Goal: Information Seeking & Learning: Compare options

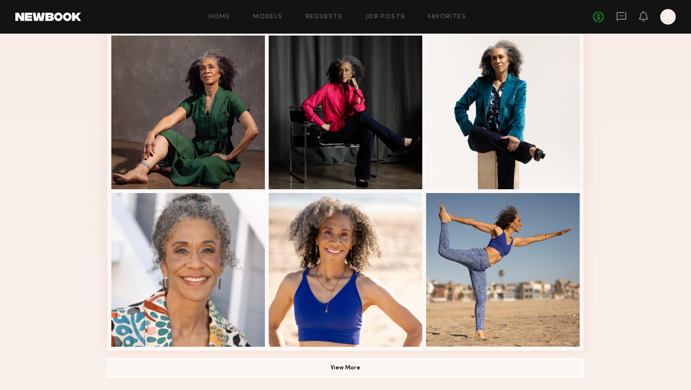
scroll to position [676, 0]
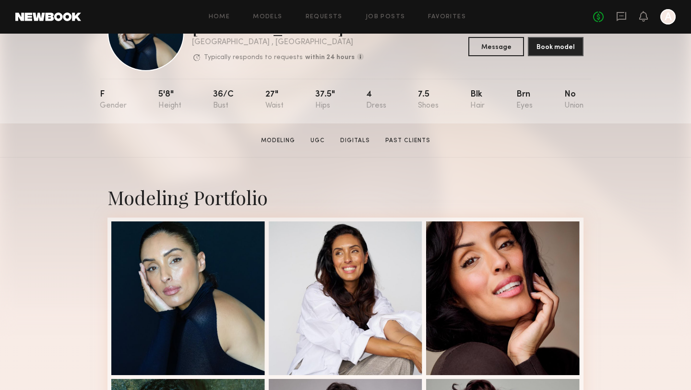
scroll to position [169, 0]
